Goal: Task Accomplishment & Management: Use online tool/utility

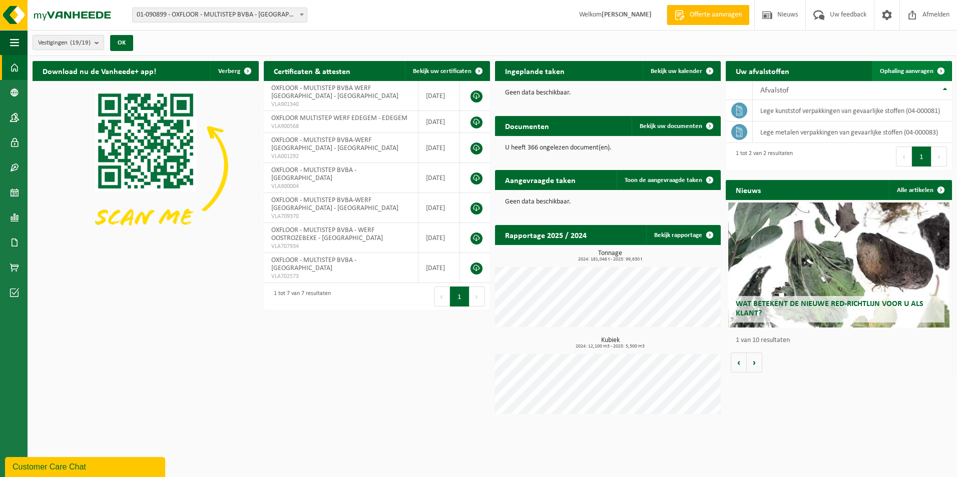
click at [908, 71] on span "Ophaling aanvragen" at bounding box center [907, 71] width 54 height 7
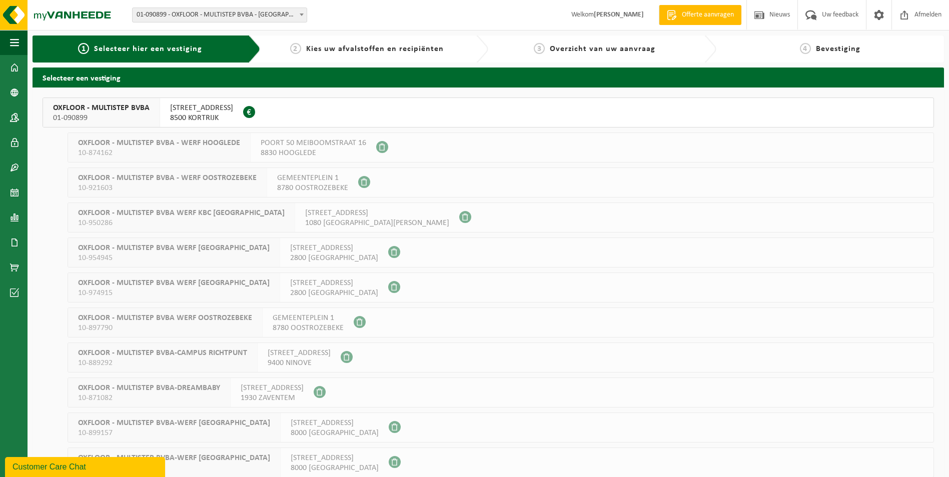
click at [112, 112] on span "OXFLOOR - MULTISTEP BVBA" at bounding box center [101, 108] width 97 height 10
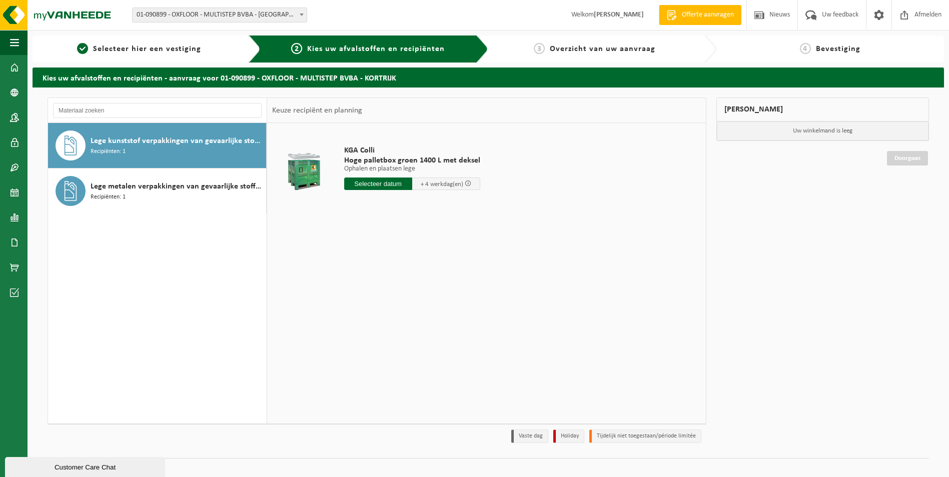
click at [157, 145] on span "Lege kunststof verpakkingen van gevaarlijke stoffen" at bounding box center [177, 141] width 173 height 12
click at [379, 180] on input "text" at bounding box center [378, 184] width 68 height 13
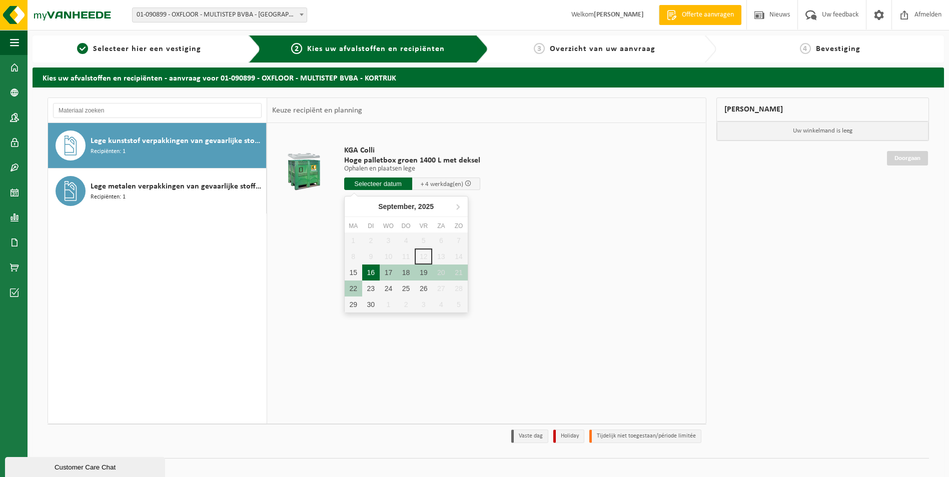
click at [373, 270] on div "16" at bounding box center [371, 273] width 18 height 16
type input "Van 2025-09-16"
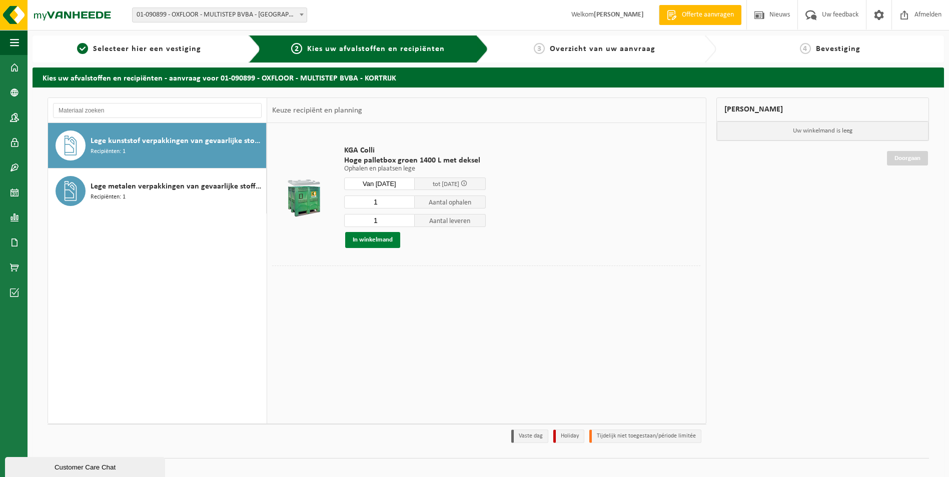
click at [379, 236] on button "In winkelmand" at bounding box center [372, 240] width 55 height 16
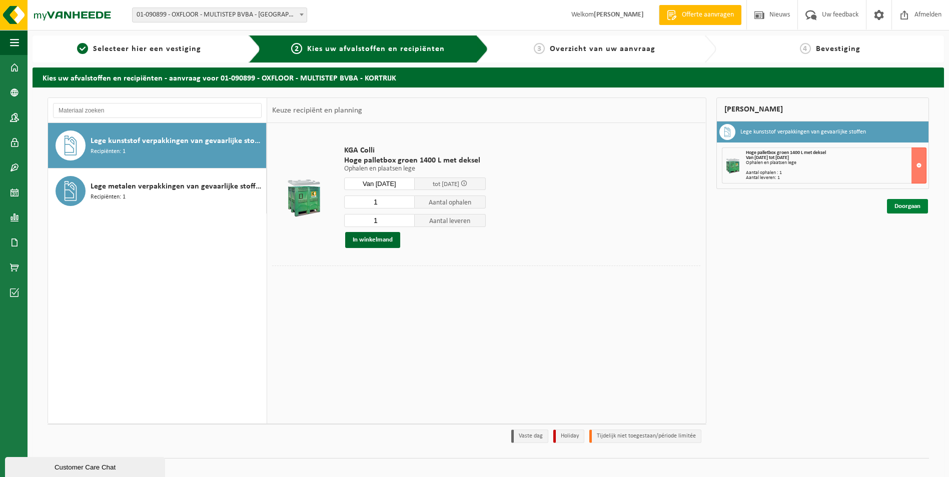
click at [895, 204] on link "Doorgaan" at bounding box center [907, 206] width 41 height 15
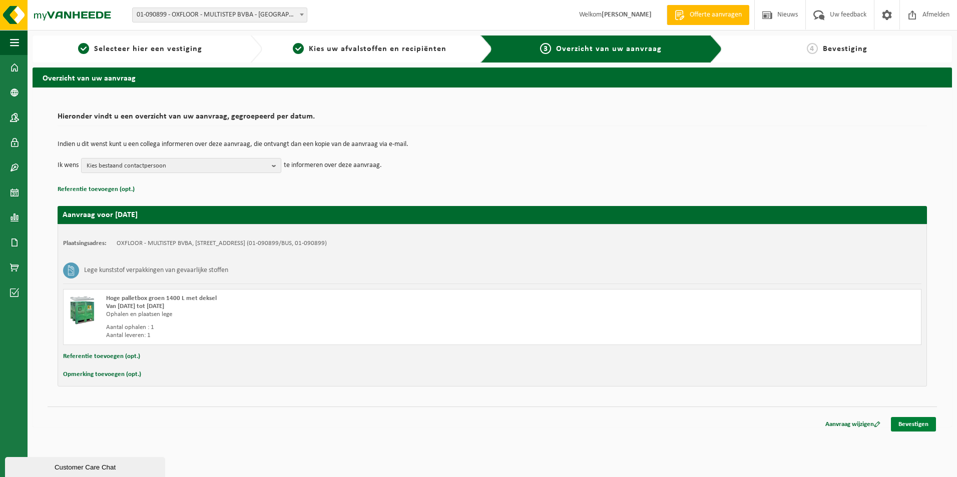
click at [909, 418] on link "Bevestigen" at bounding box center [913, 424] width 45 height 15
